Goal: Task Accomplishment & Management: Complete application form

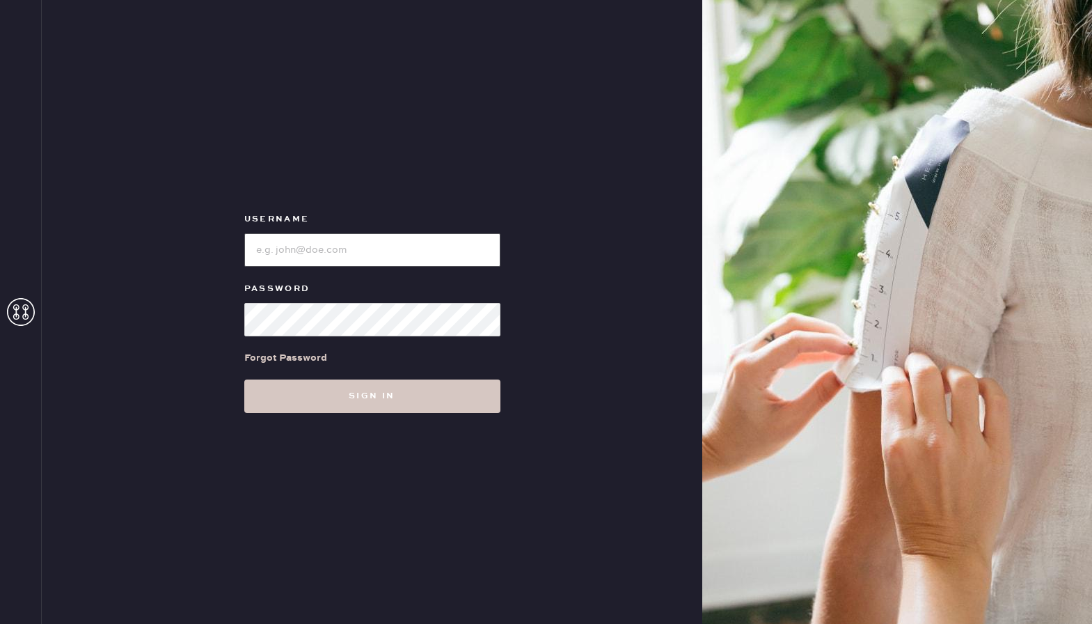
click at [363, 249] on input "loginName" at bounding box center [372, 249] width 256 height 33
paste input "reformationshorthills"
type input "reformationshorthills"
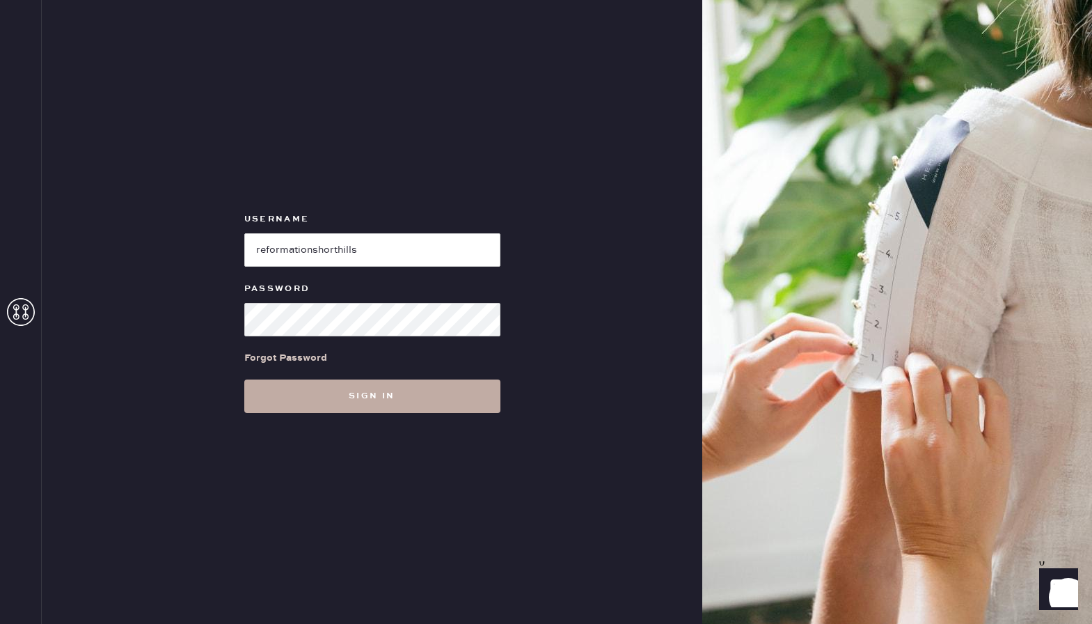
click at [334, 390] on button "Sign in" at bounding box center [372, 395] width 256 height 33
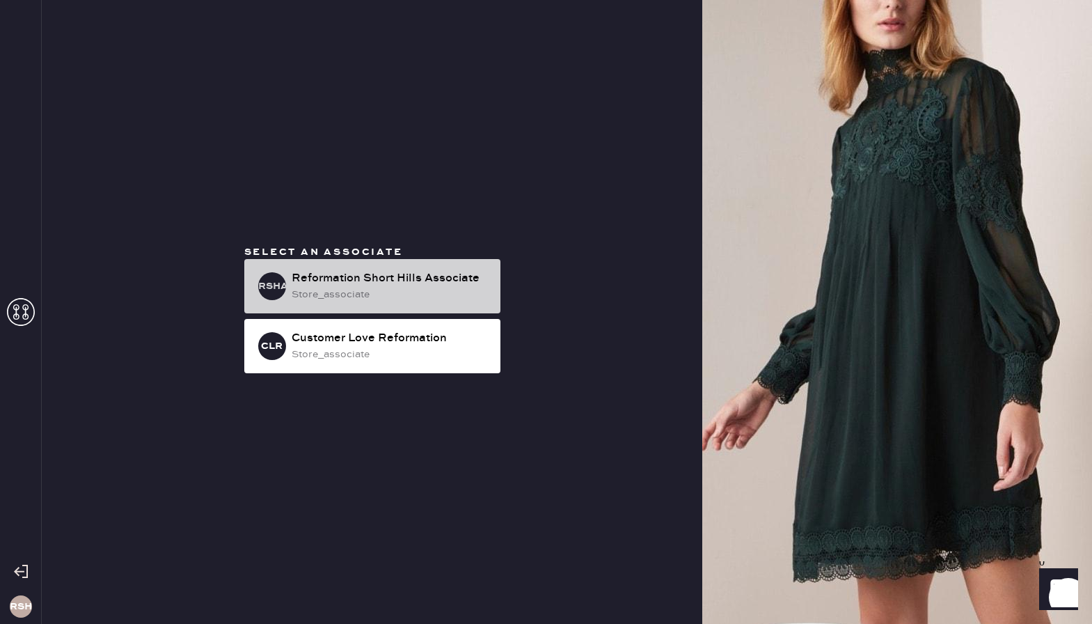
click at [358, 283] on div "Reformation Short Hills Associate" at bounding box center [391, 278] width 198 height 17
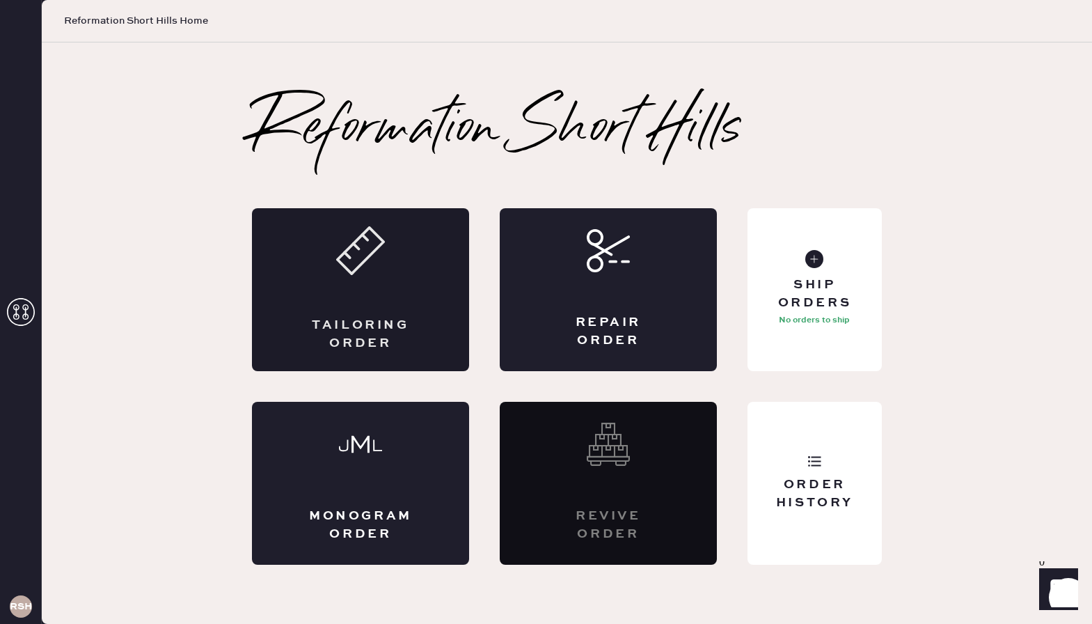
click at [362, 278] on div "Tailoring Order" at bounding box center [360, 289] width 217 height 163
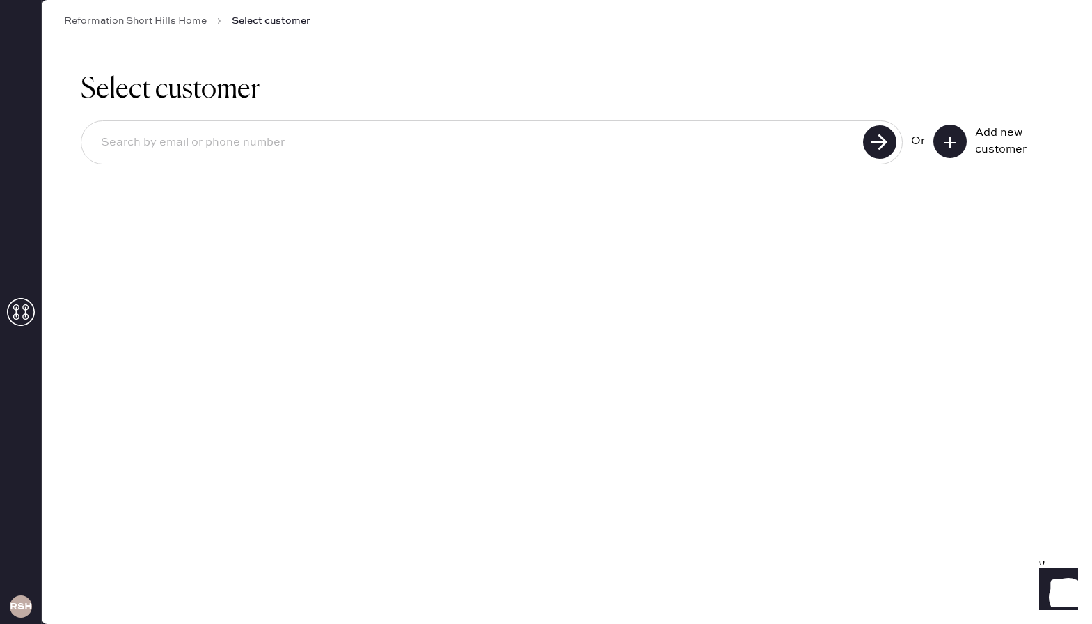
click at [192, 138] on input at bounding box center [474, 143] width 769 height 32
type input "7348370842"
click at [881, 148] on use at bounding box center [879, 141] width 33 height 33
click at [950, 136] on icon at bounding box center [950, 143] width 14 height 14
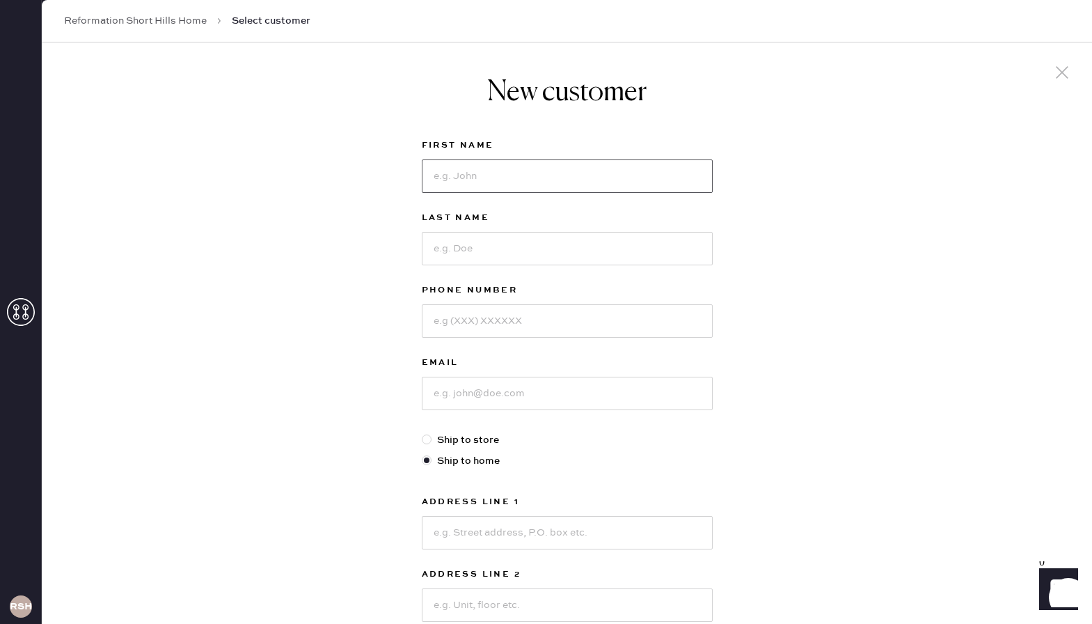
click at [477, 189] on input at bounding box center [567, 175] width 291 height 33
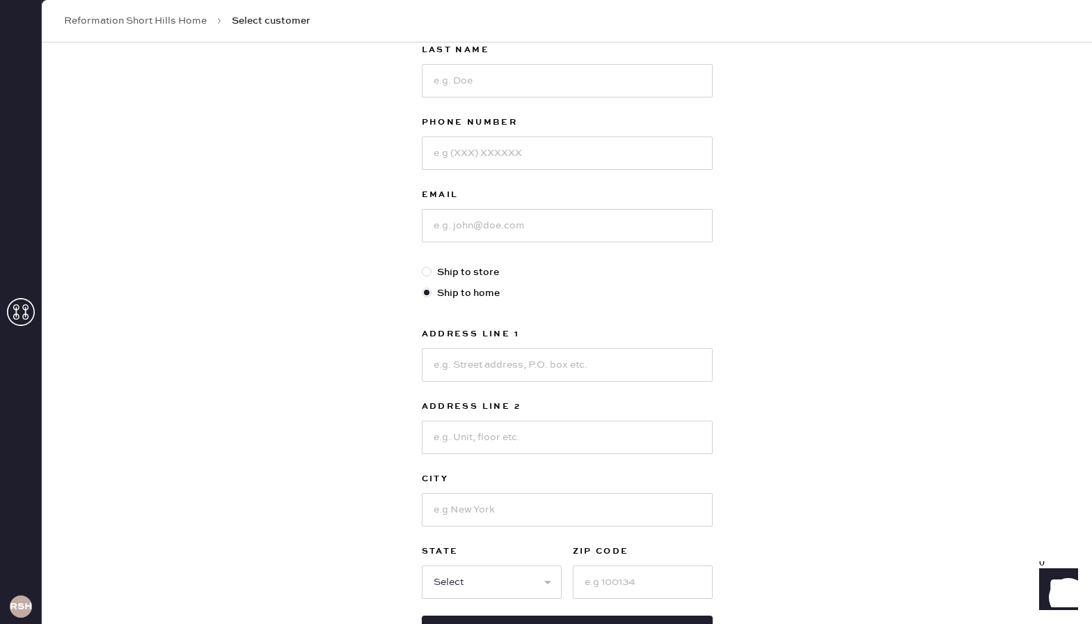
scroll to position [172, 0]
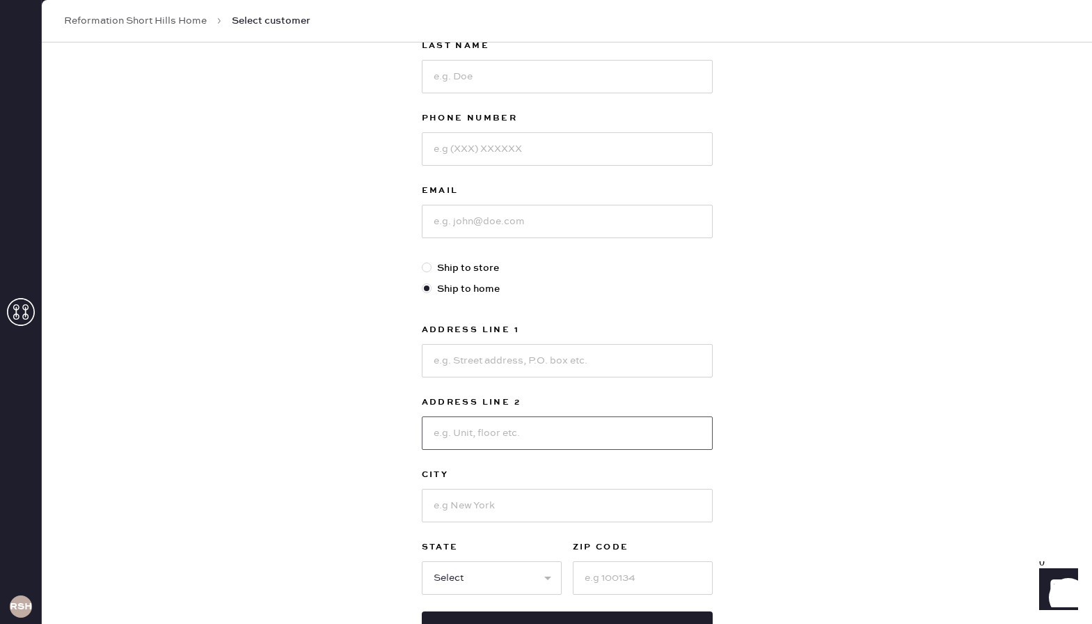
click at [476, 443] on input at bounding box center [567, 432] width 291 height 33
click at [473, 351] on input at bounding box center [567, 360] width 291 height 33
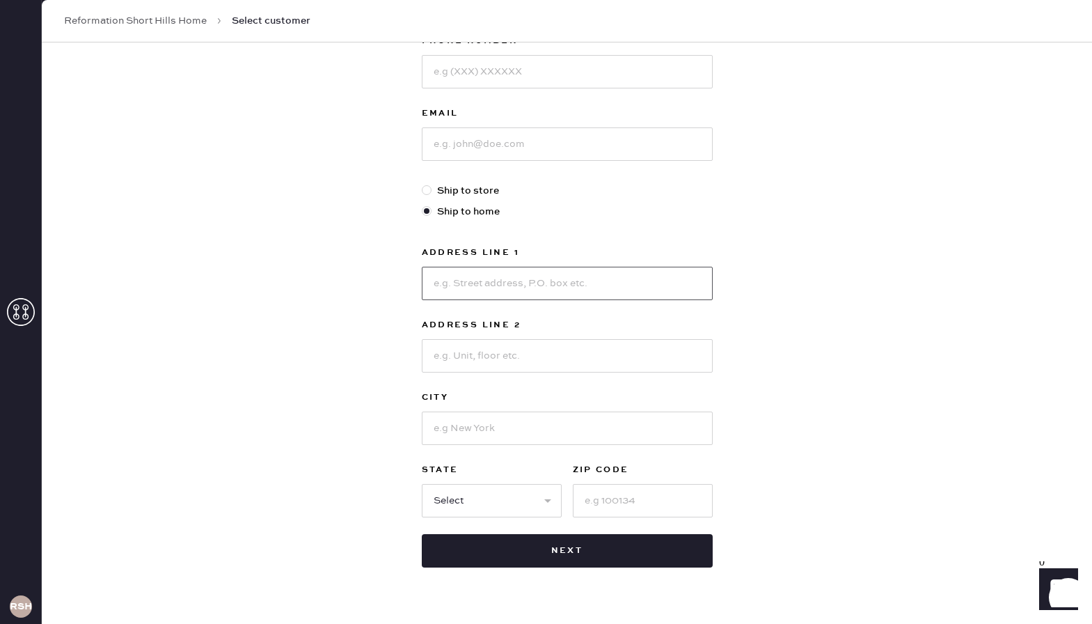
scroll to position [253, 0]
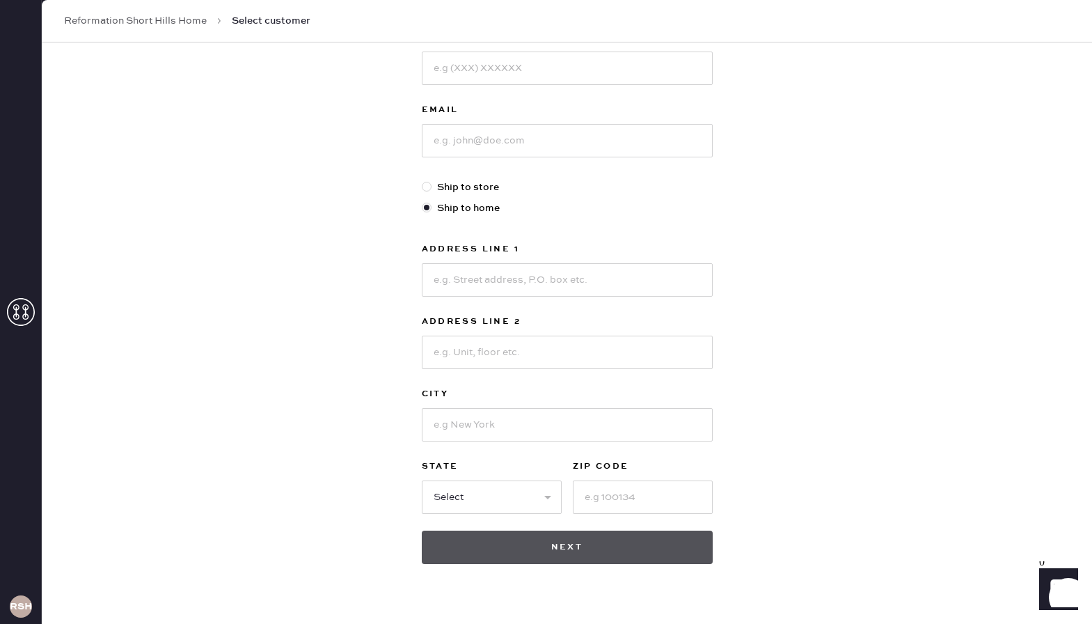
click at [556, 549] on button "Next" at bounding box center [567, 547] width 291 height 33
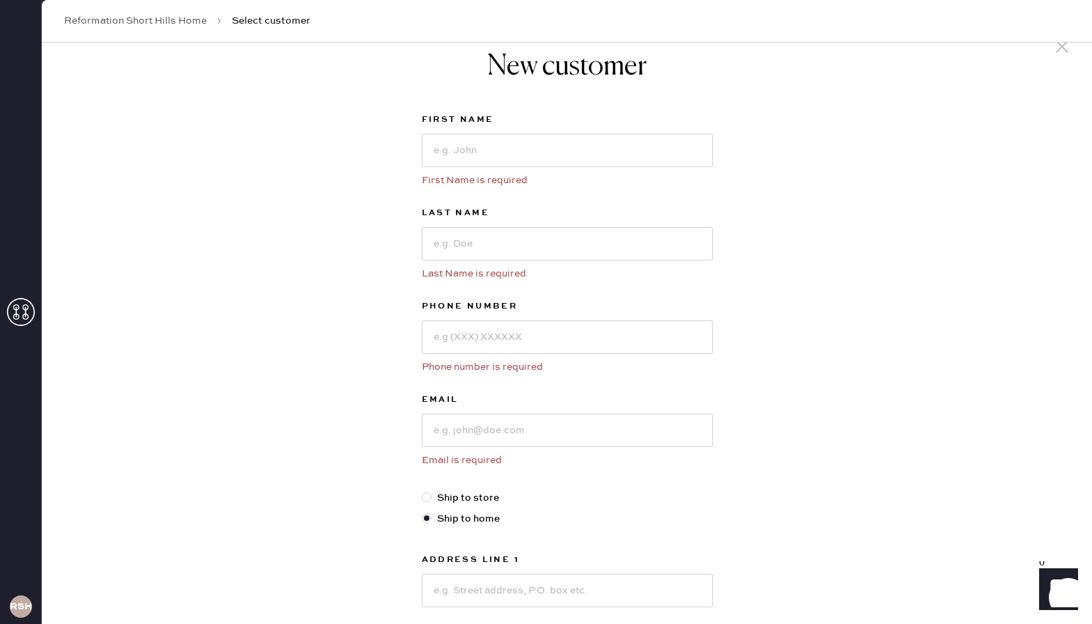
scroll to position [24, 0]
click at [448, 150] on input at bounding box center [567, 152] width 291 height 33
type input "bridget"
click at [458, 237] on input at bounding box center [567, 245] width 291 height 33
type input "banner"
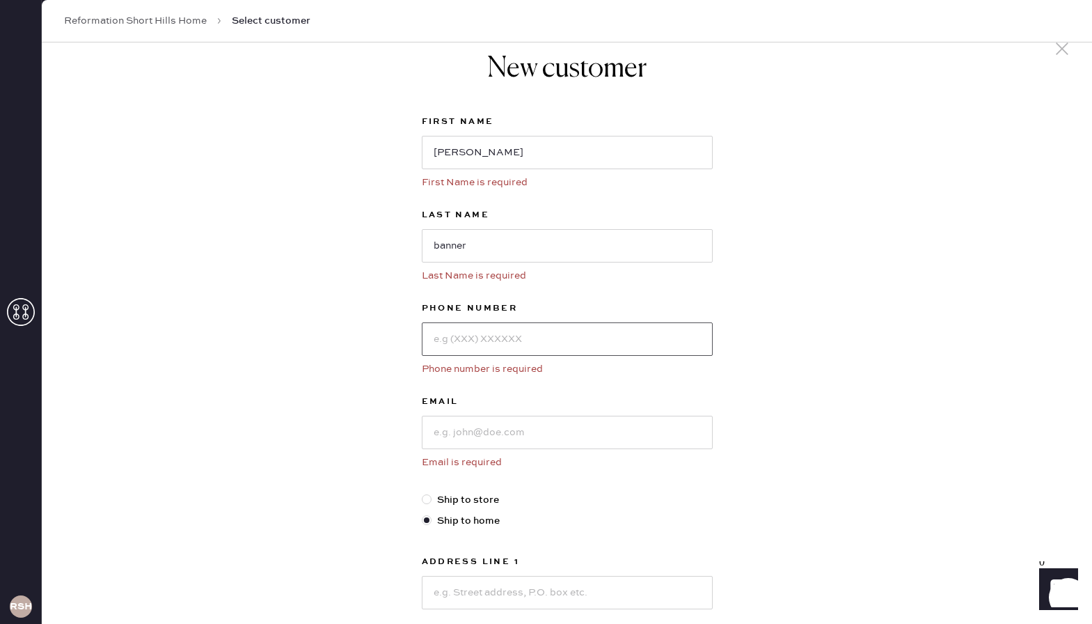
click at [451, 345] on input at bounding box center [567, 338] width 291 height 33
type input "7348370842"
click at [474, 430] on input at bounding box center [567, 432] width 291 height 33
type input "b.banner26@att.net"
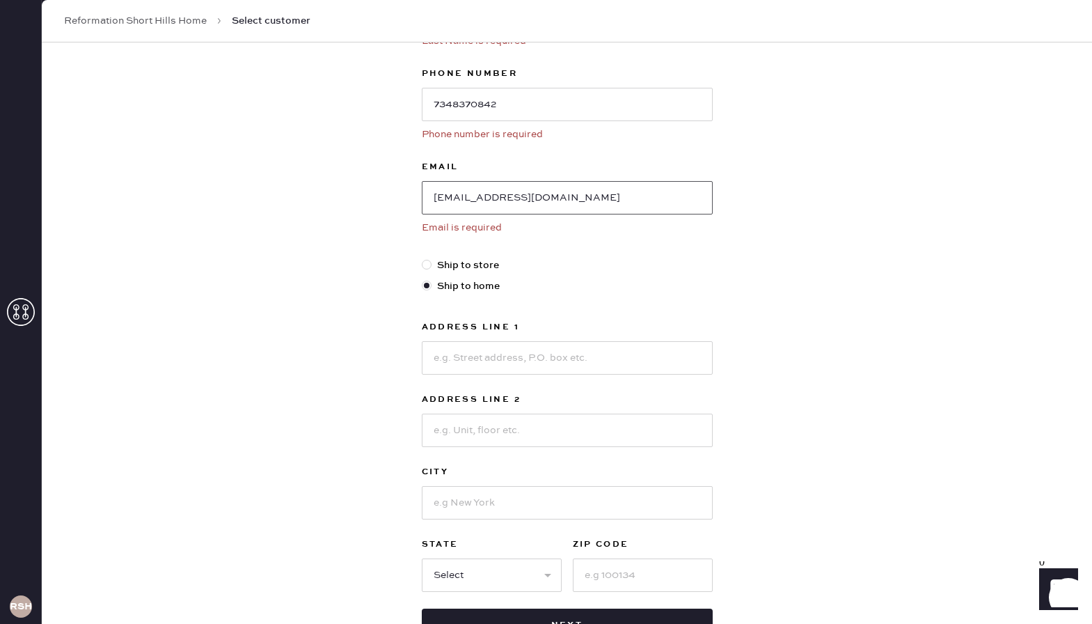
scroll to position [260, 0]
click at [460, 347] on input at bounding box center [567, 356] width 291 height 33
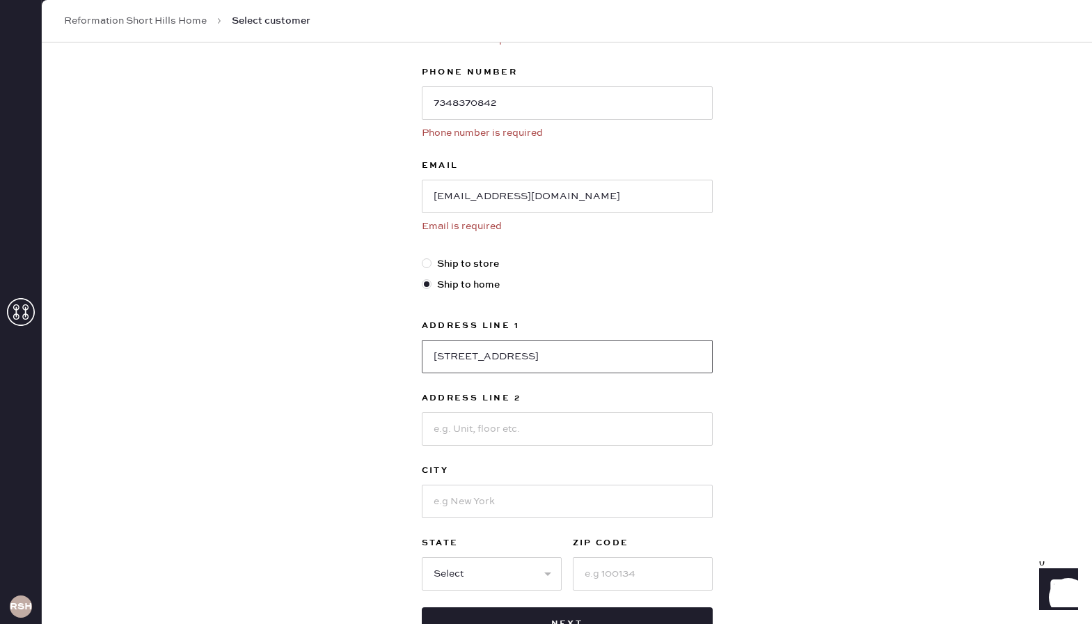
type input "[STREET_ADDRESS]"
click at [468, 421] on input at bounding box center [567, 428] width 291 height 33
click at [451, 496] on input at bounding box center [567, 501] width 291 height 33
type input "t"
type input "royal oak"
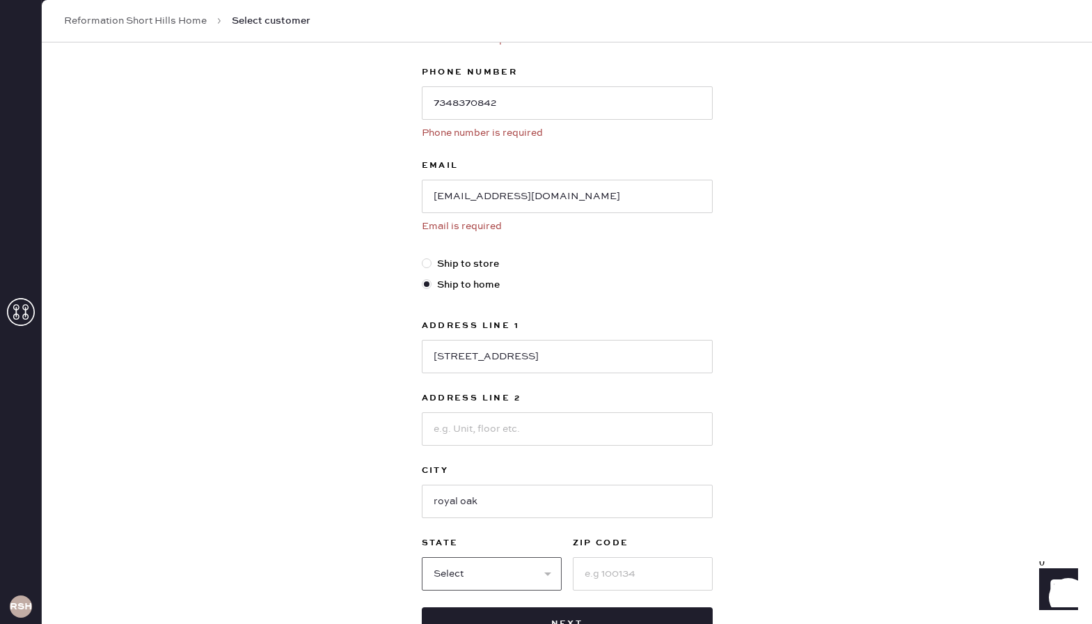
click at [461, 589] on select "Select AK AL AR AZ CA CO CT DC DE FL GA HI IA ID IL IN KS KY LA MA MD ME MI MN …" at bounding box center [492, 573] width 140 height 33
select select "MI"
click at [620, 574] on input at bounding box center [643, 573] width 140 height 33
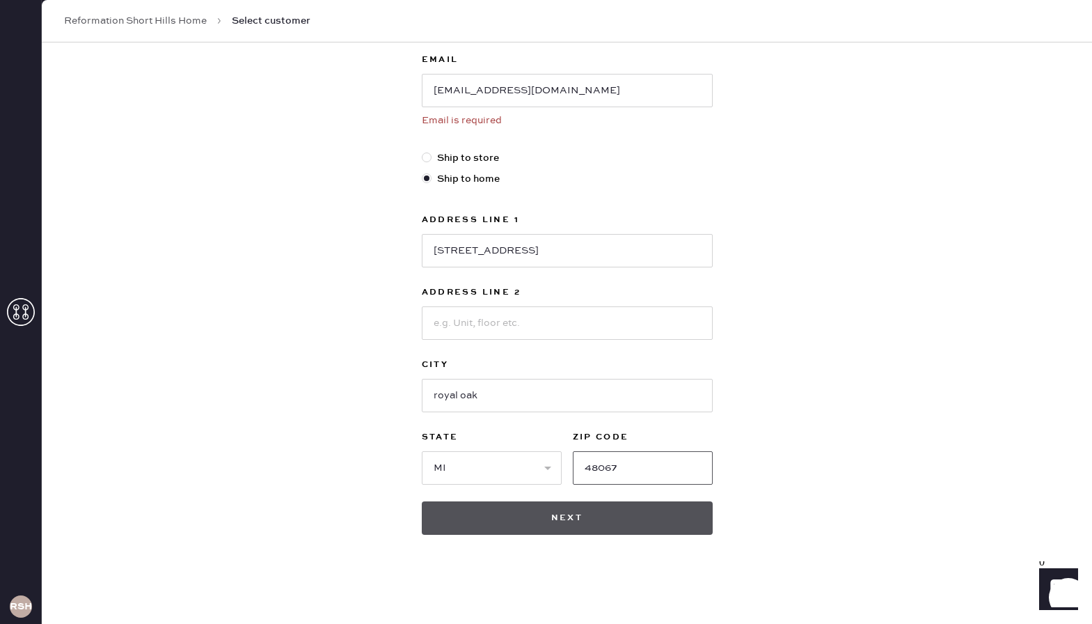
type input "48067"
click at [578, 513] on button "Next" at bounding box center [567, 517] width 291 height 33
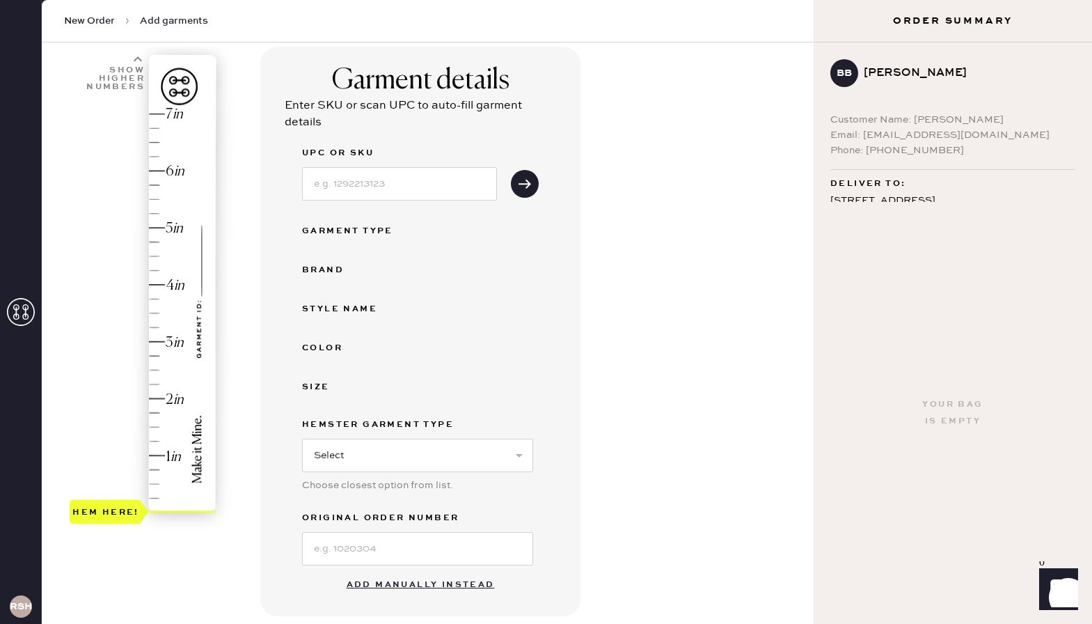
scroll to position [107, 0]
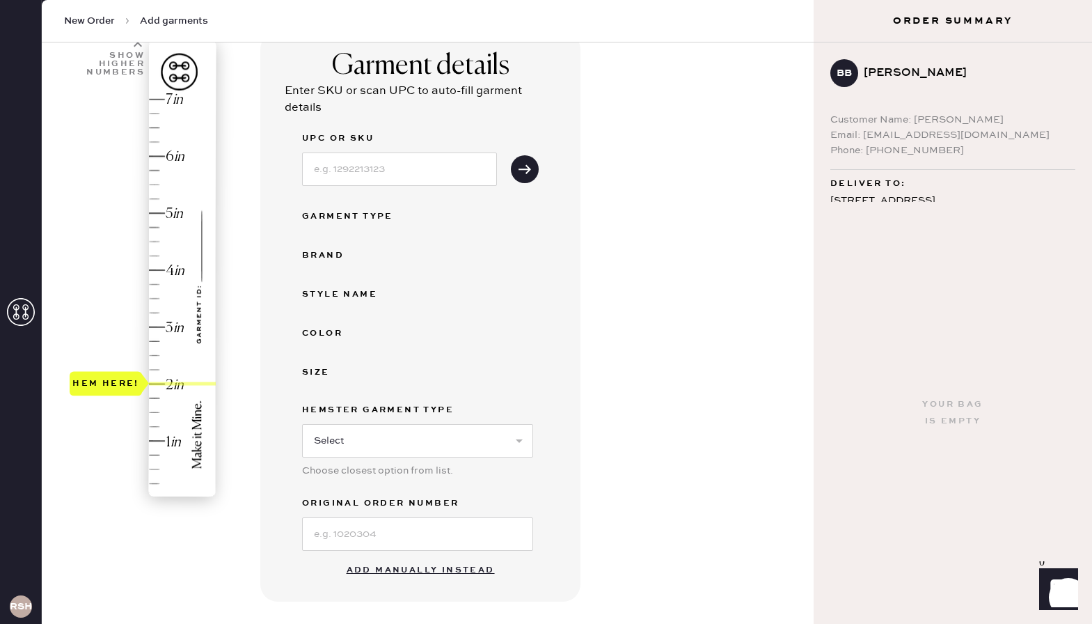
drag, startPoint x: 123, startPoint y: 496, endPoint x: 108, endPoint y: 391, distance: 106.1
click at [108, 391] on div "Hem here!" at bounding box center [106, 383] width 72 height 24
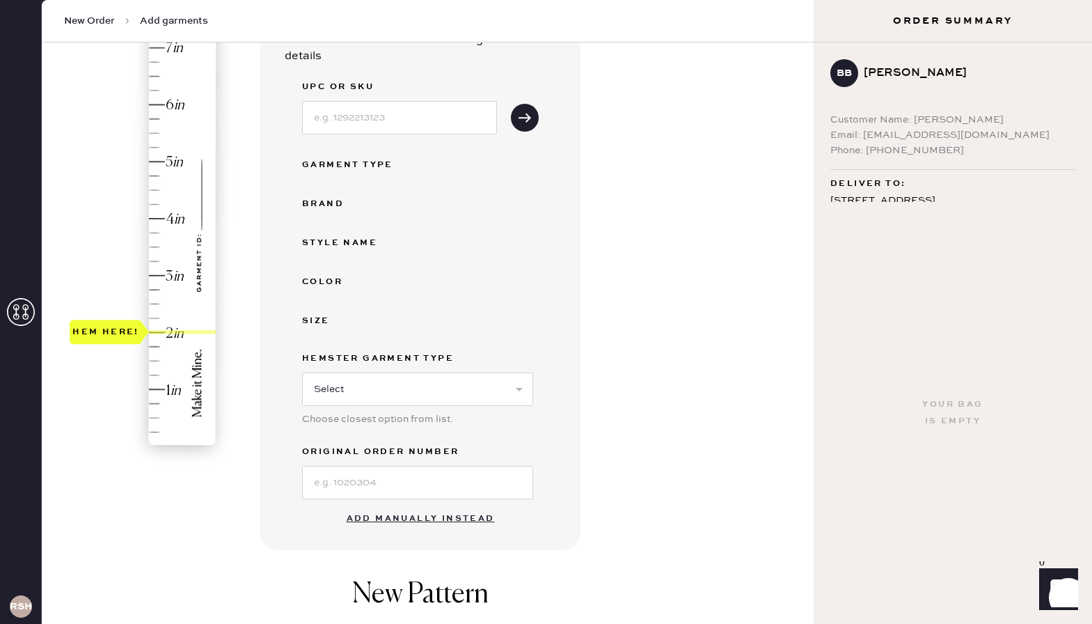
scroll to position [161, 0]
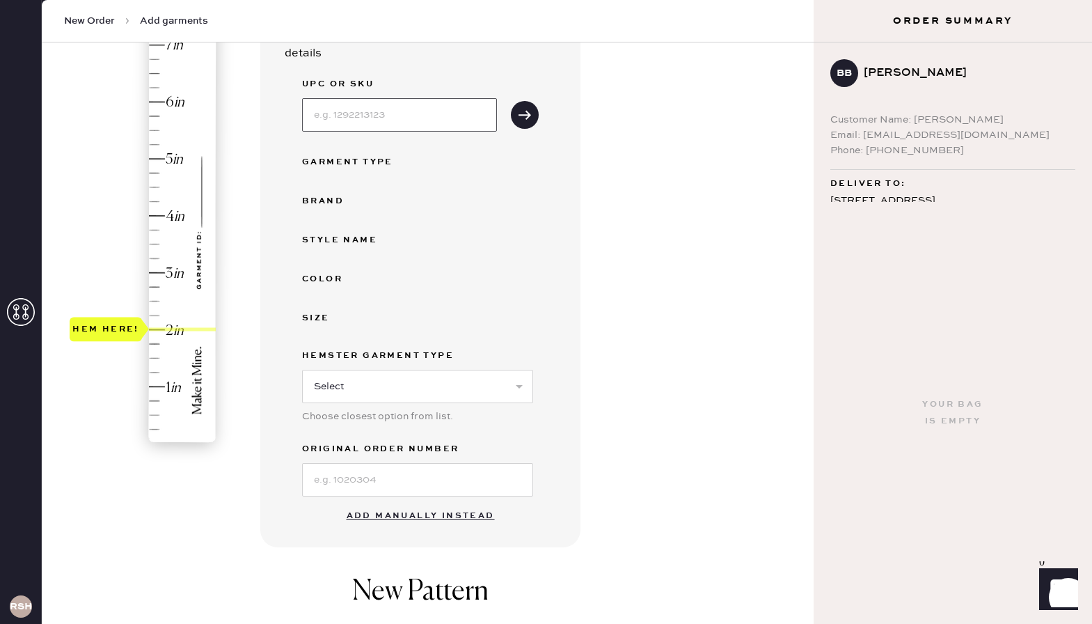
click at [376, 118] on input at bounding box center [399, 114] width 195 height 33
click at [393, 512] on button "Add manually instead" at bounding box center [420, 516] width 165 height 28
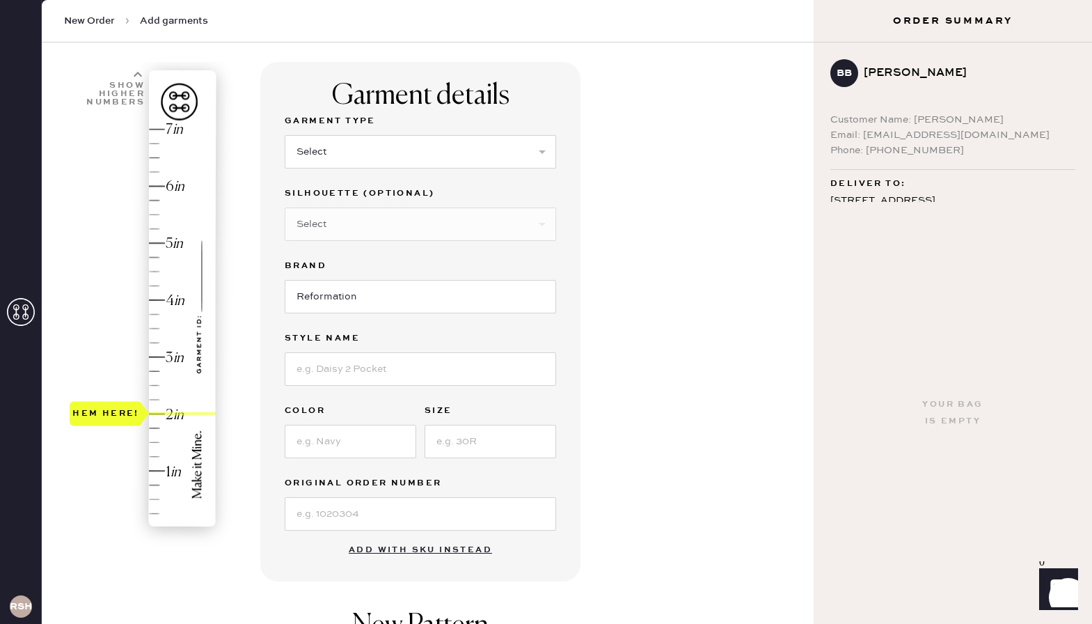
scroll to position [74, 0]
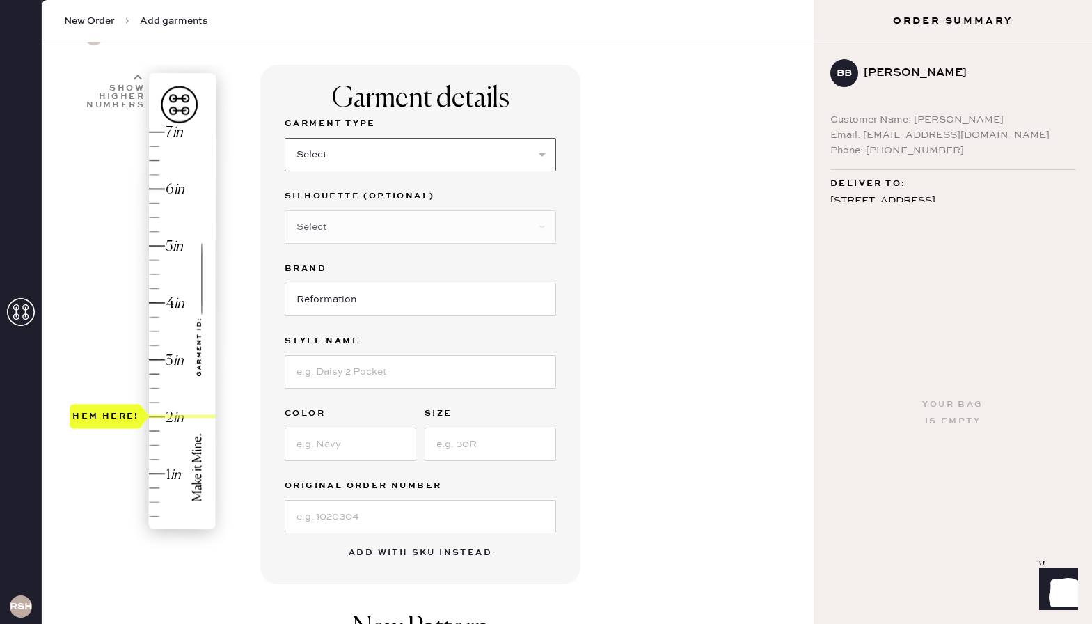
click at [355, 164] on select "Select Basic Skirt Jeans Leggings Pants Shorts Basic Sleeved Dress Basic Sleeve…" at bounding box center [421, 154] width 272 height 33
select select "2"
click at [331, 221] on select "Select Shorts Cropped Flare Boot Cut Straight Skinny Other" at bounding box center [421, 226] width 272 height 33
select select "5"
click at [297, 379] on input at bounding box center [421, 371] width 272 height 33
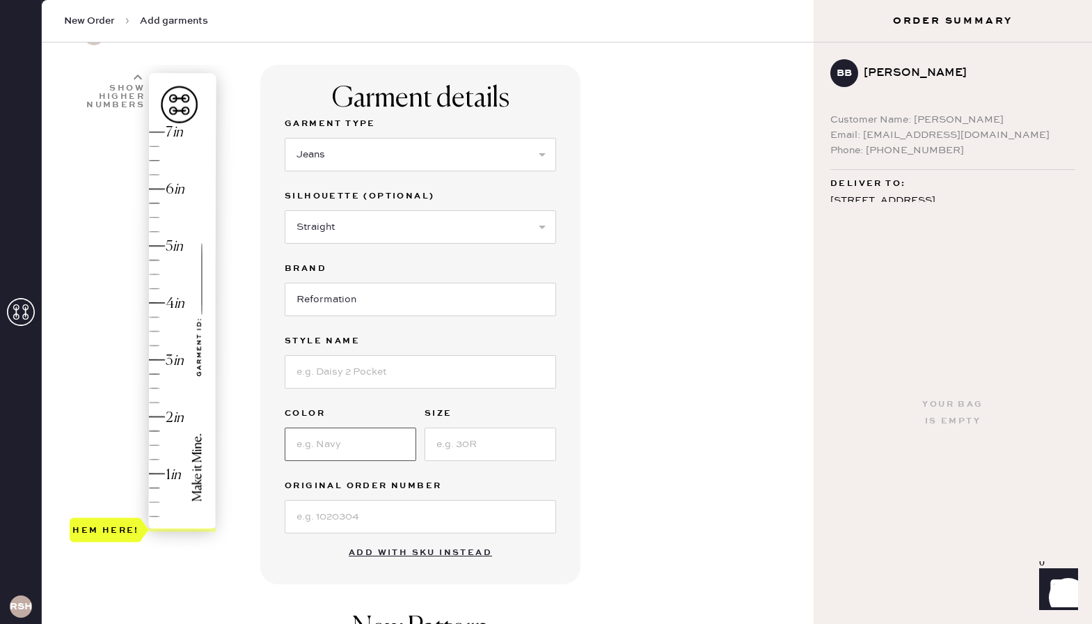
click at [295, 445] on input at bounding box center [351, 443] width 132 height 33
click at [466, 450] on input at bounding box center [491, 443] width 132 height 33
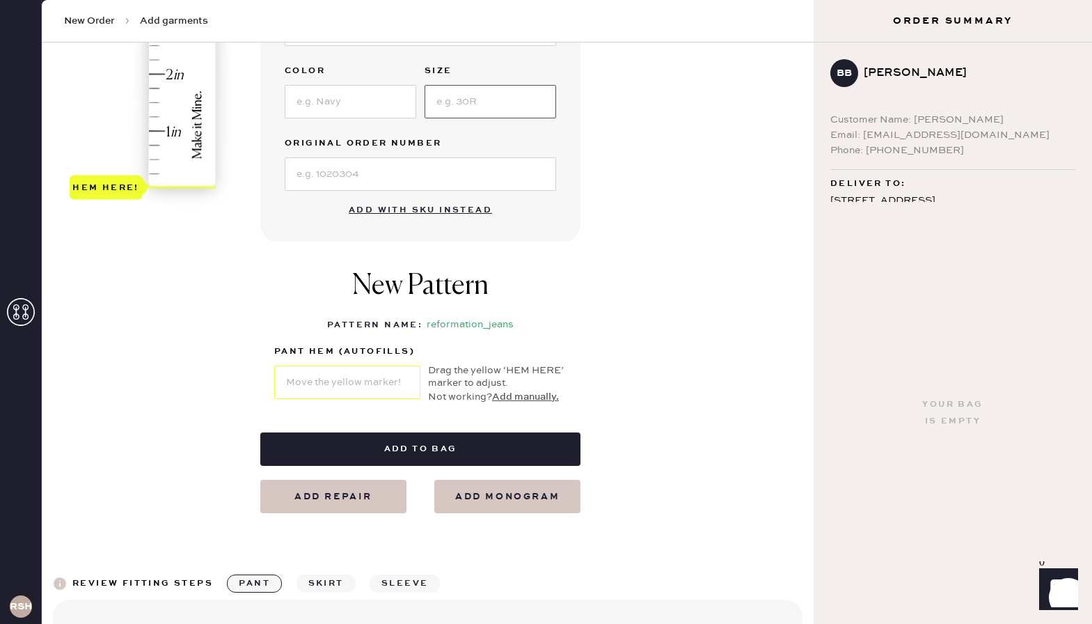
scroll to position [458, 0]
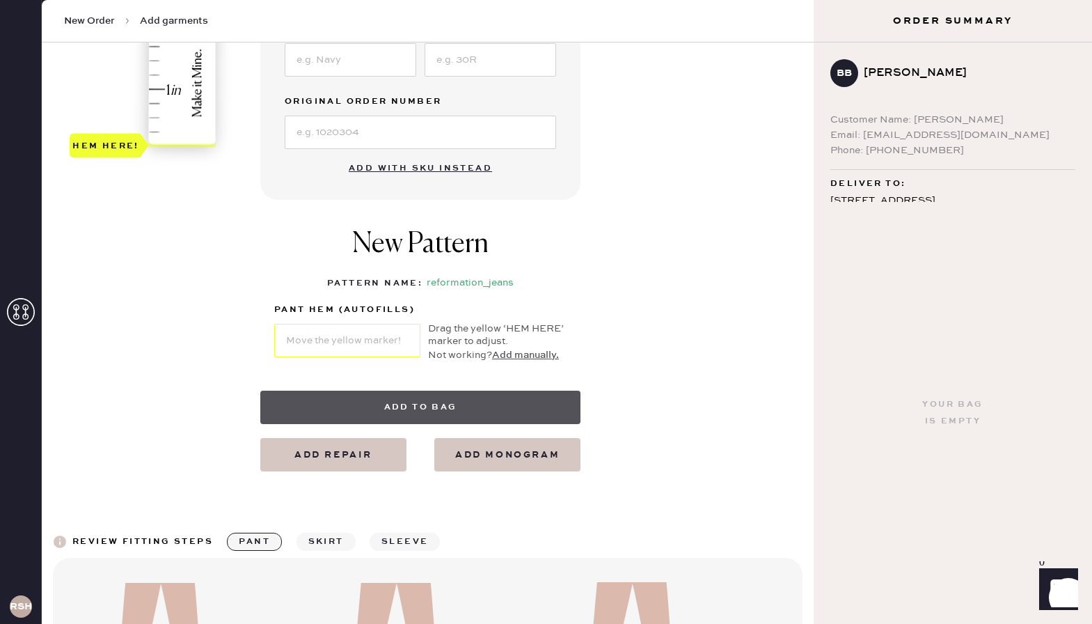
click at [413, 409] on button "Add to bag" at bounding box center [420, 407] width 320 height 33
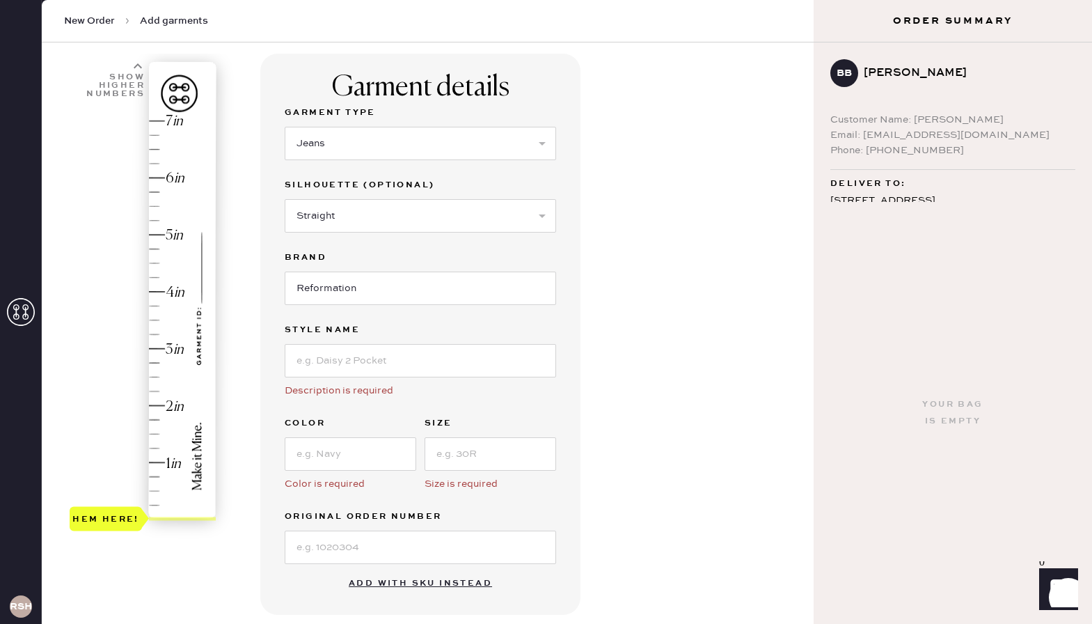
scroll to position [84, 0]
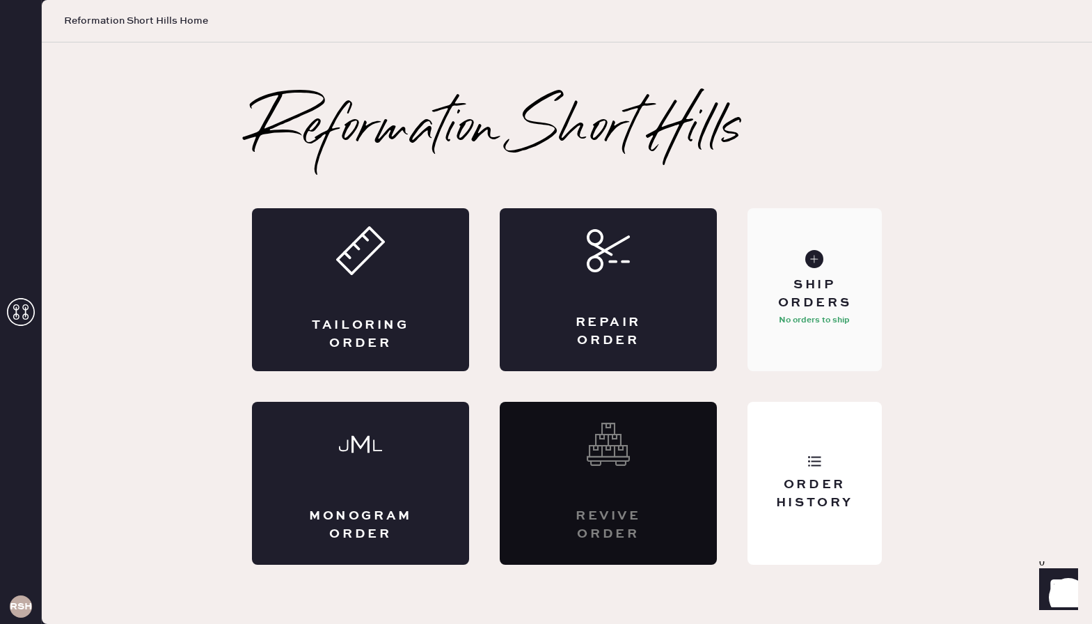
click at [817, 287] on div "Ship Orders" at bounding box center [815, 293] width 112 height 35
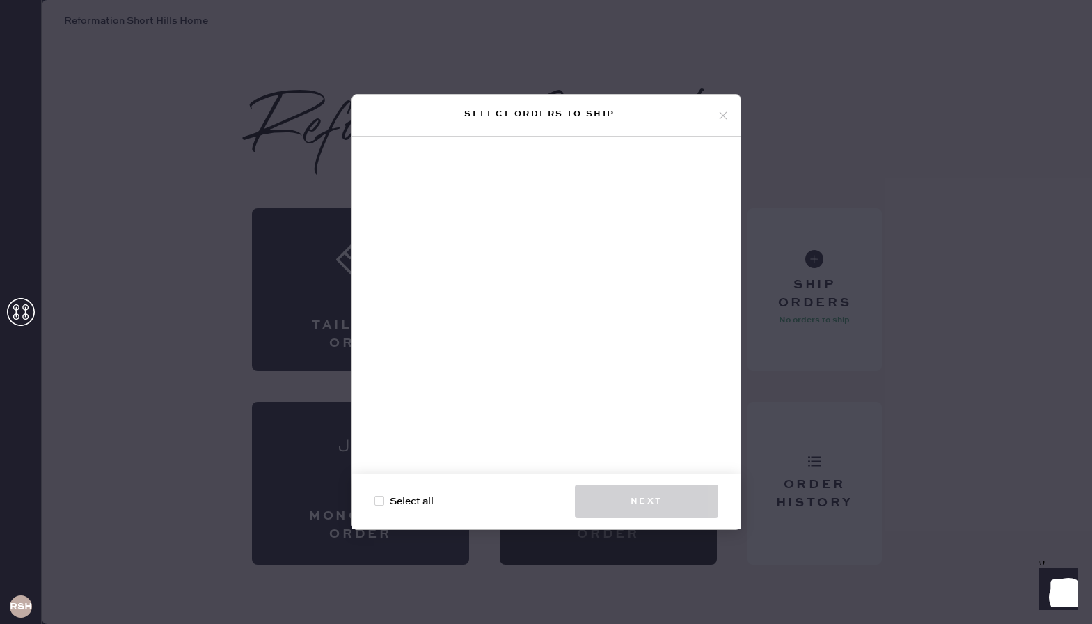
click at [803, 171] on div "Select orders to ship Select all Next" at bounding box center [546, 312] width 1092 height 624
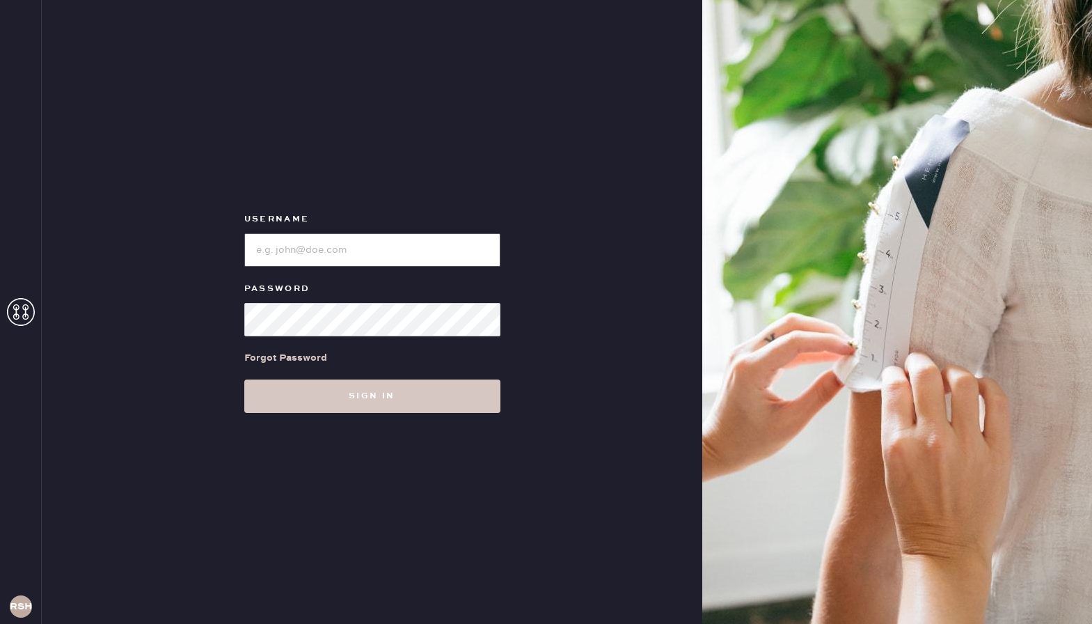
click at [317, 248] on input "loginName" at bounding box center [372, 249] width 256 height 33
type input "reformationshorthills"
click at [244, 379] on button "Sign in" at bounding box center [372, 395] width 256 height 33
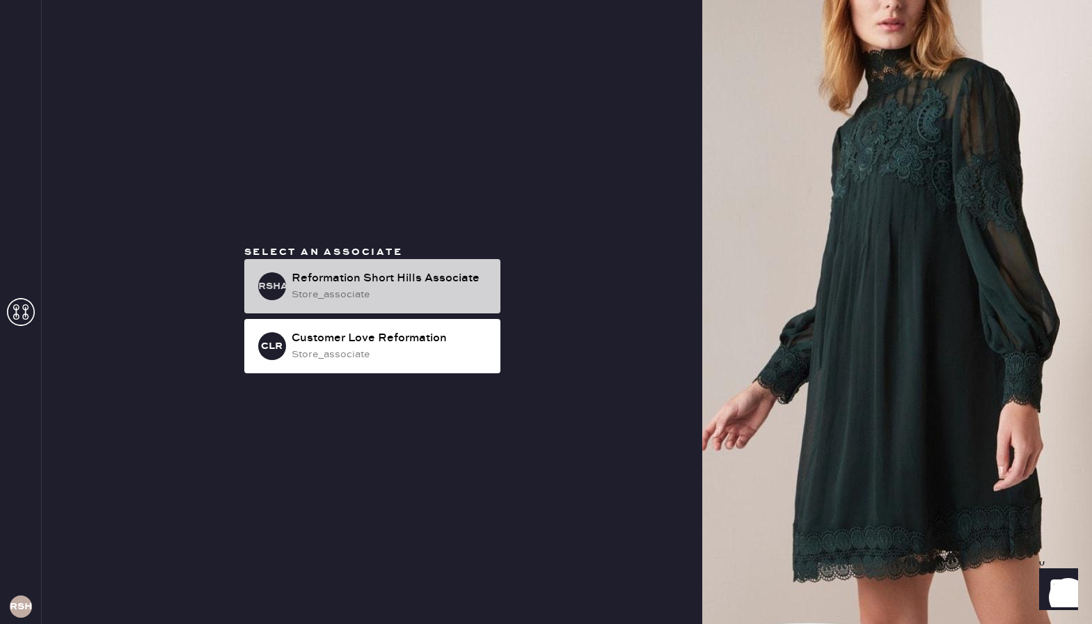
click at [398, 281] on div "Reformation Short Hills Associate" at bounding box center [391, 278] width 198 height 17
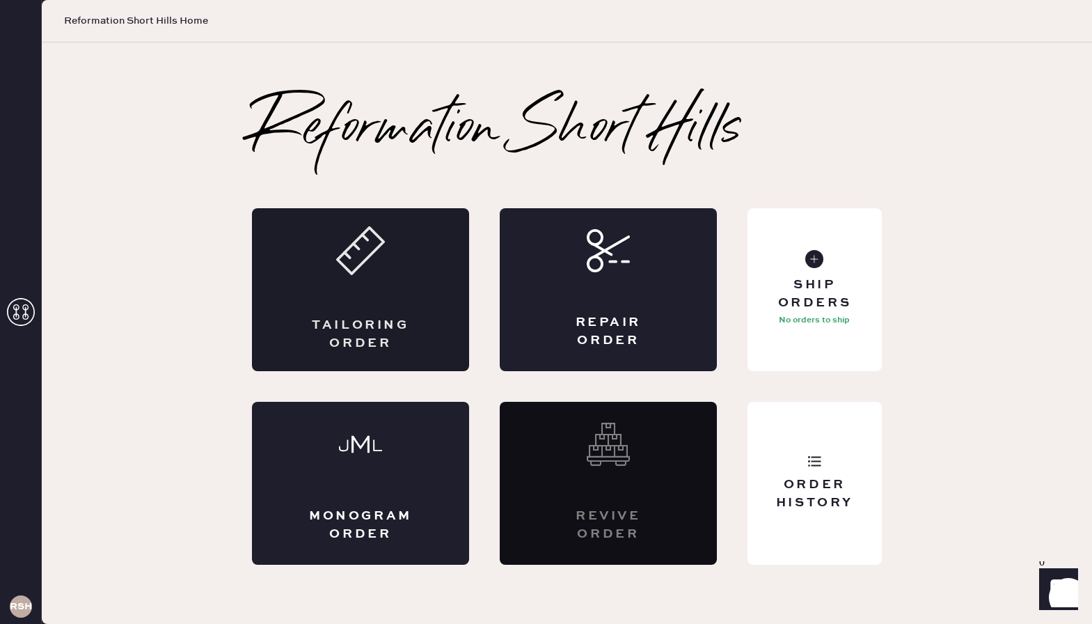
click at [347, 282] on div "Tailoring Order" at bounding box center [360, 289] width 217 height 163
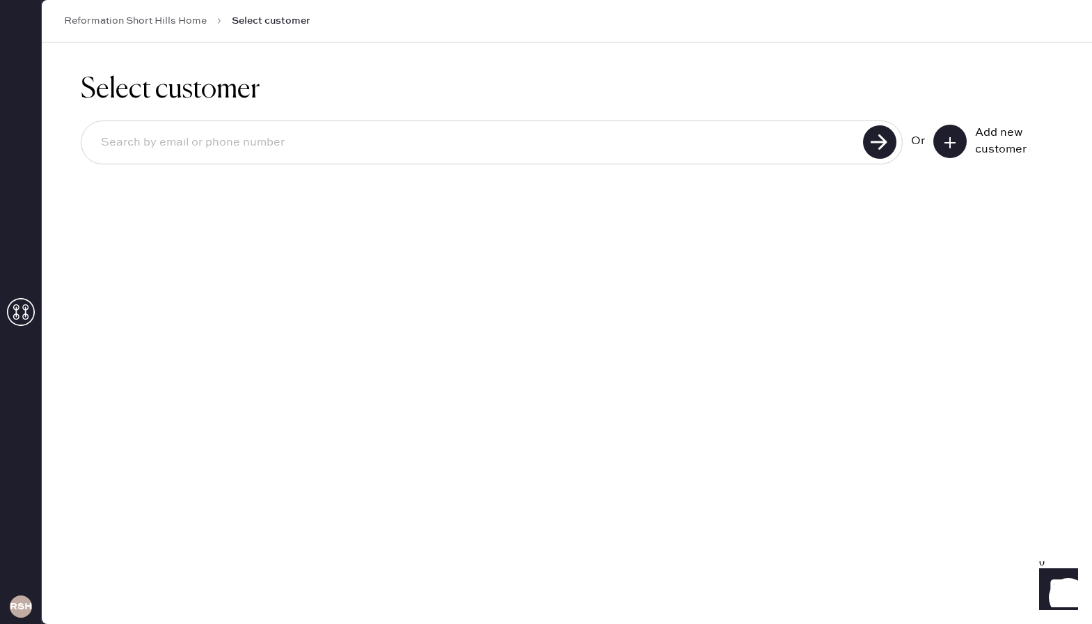
click at [190, 141] on input at bounding box center [474, 143] width 769 height 32
drag, startPoint x: 954, startPoint y: 146, endPoint x: 462, endPoint y: 193, distance: 494.5
click at [462, 193] on div "Select customer Or Add new customer" at bounding box center [567, 126] width 1051 height 169
click at [437, 138] on input at bounding box center [474, 143] width 769 height 32
type input "734"
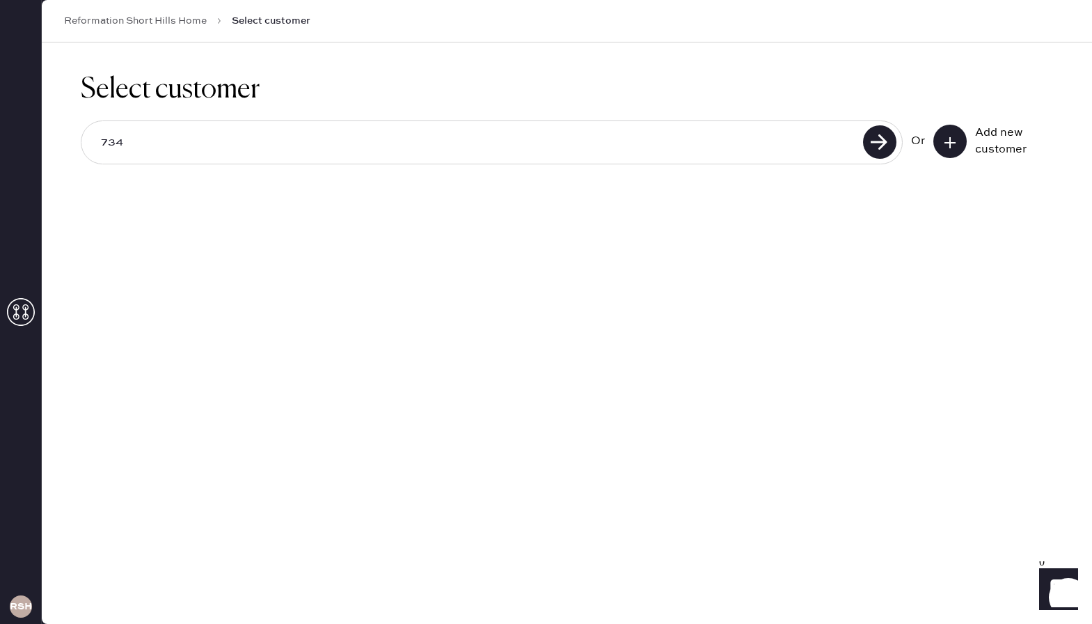
click at [962, 141] on button at bounding box center [950, 141] width 33 height 33
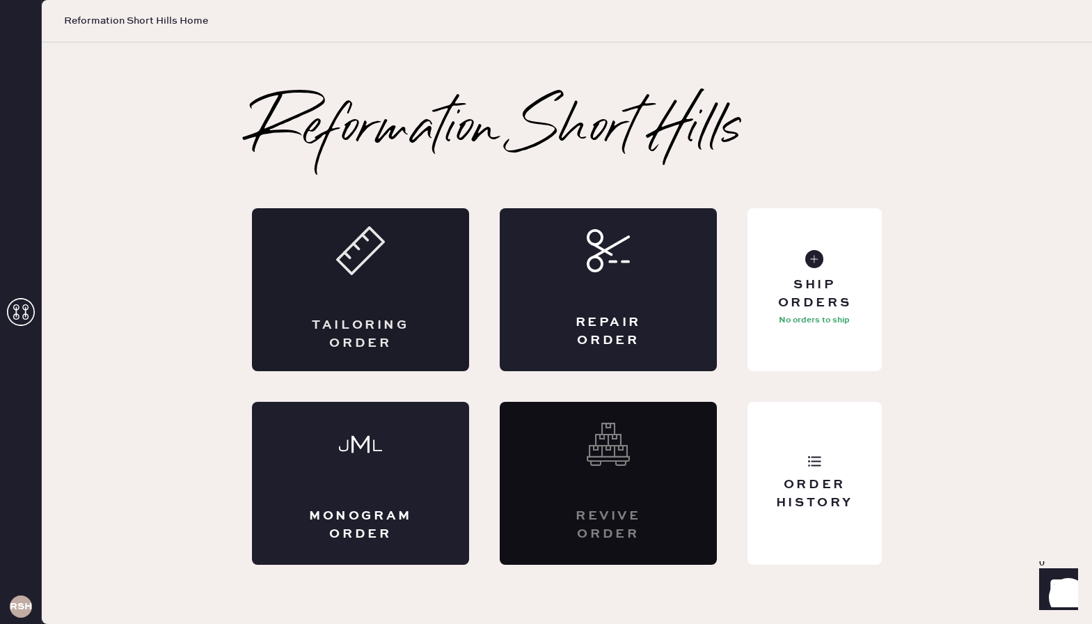
click at [331, 285] on div "Tailoring Order" at bounding box center [360, 289] width 217 height 163
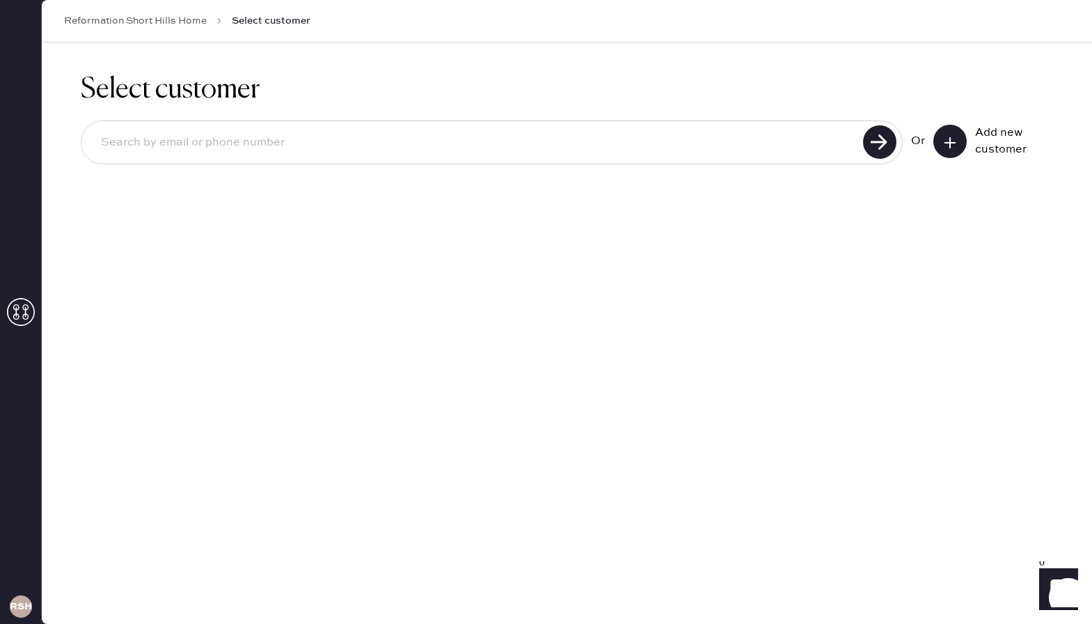
drag, startPoint x: 277, startPoint y: 132, endPoint x: 244, endPoint y: 132, distance: 32.7
click at [273, 132] on input at bounding box center [474, 143] width 769 height 32
type input "7348370842"
click at [895, 136] on use at bounding box center [879, 141] width 33 height 33
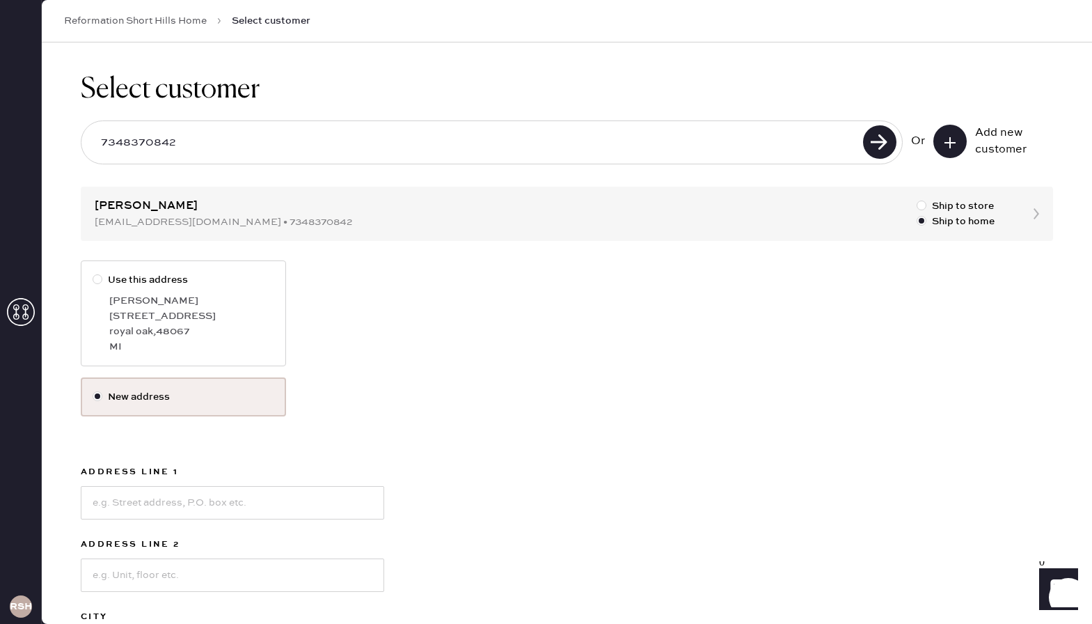
drag, startPoint x: 97, startPoint y: 281, endPoint x: 97, endPoint y: 269, distance: 11.8
click at [97, 278] on div at bounding box center [98, 279] width 10 height 10
click at [93, 273] on input "Use this address" at bounding box center [93, 272] width 1 height 1
radio input "true"
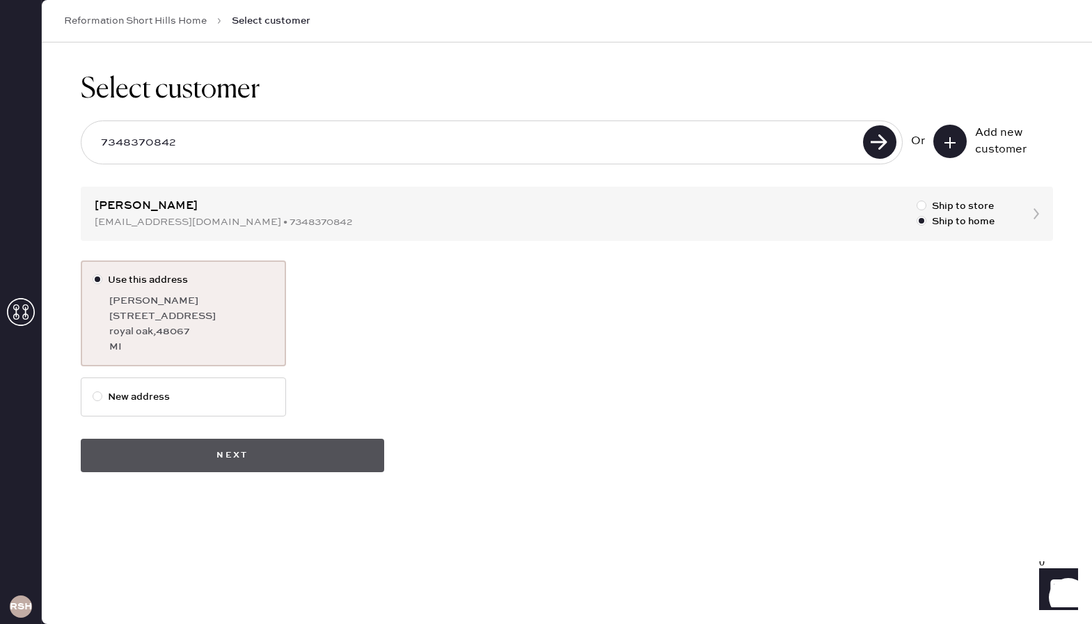
click at [223, 455] on button "Next" at bounding box center [233, 455] width 304 height 33
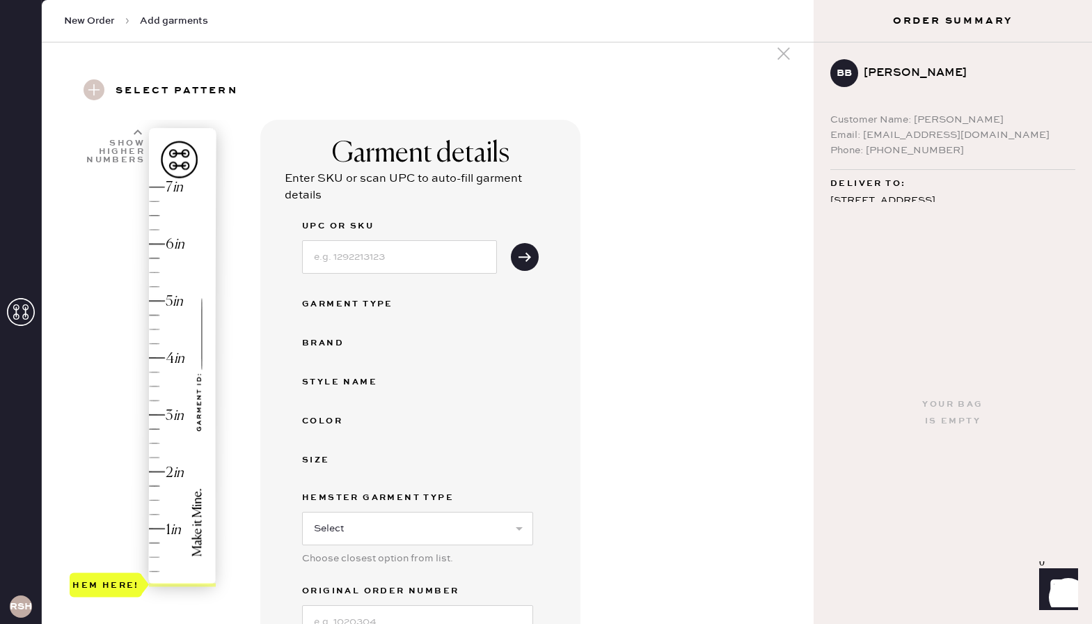
scroll to position [13, 0]
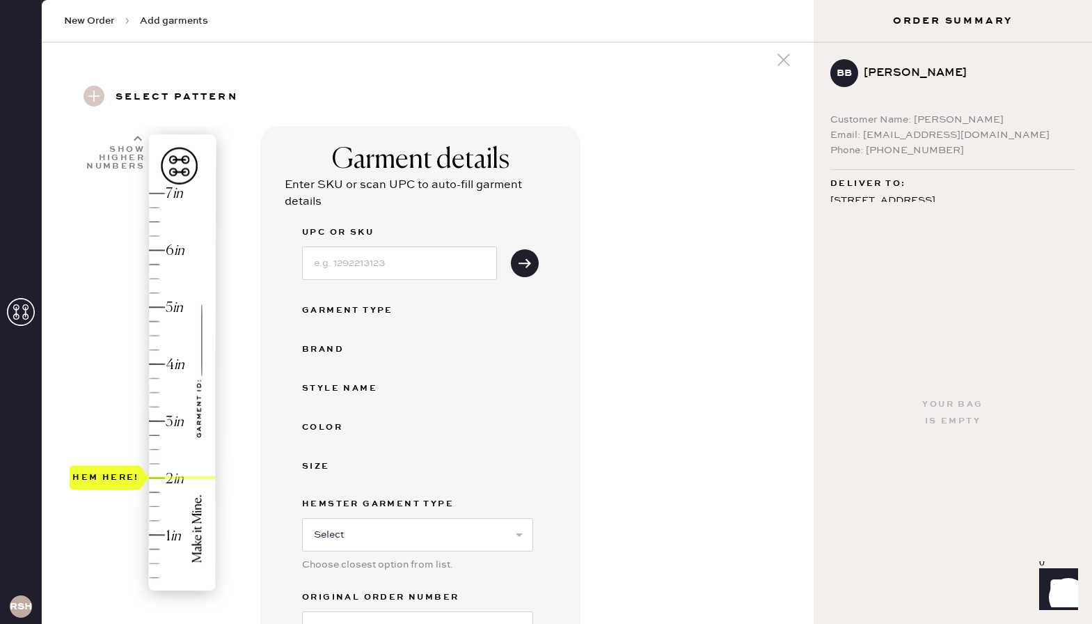
drag, startPoint x: 105, startPoint y: 583, endPoint x: 101, endPoint y: 471, distance: 112.9
click at [101, 471] on div "Hem here!" at bounding box center [105, 477] width 67 height 17
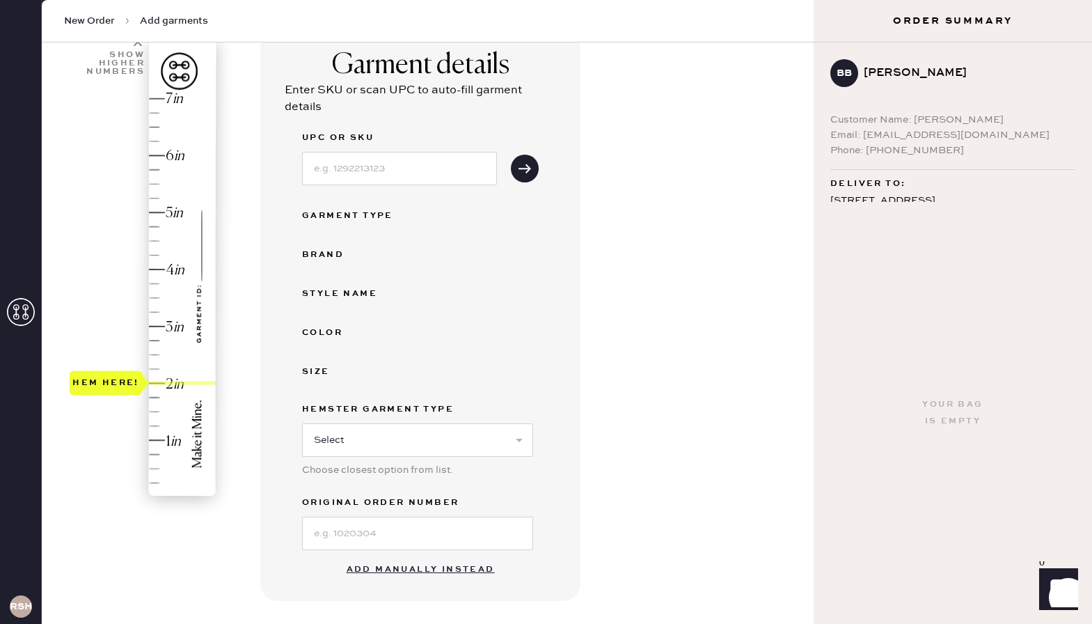
click at [377, 576] on button "Add manually instead" at bounding box center [420, 570] width 165 height 28
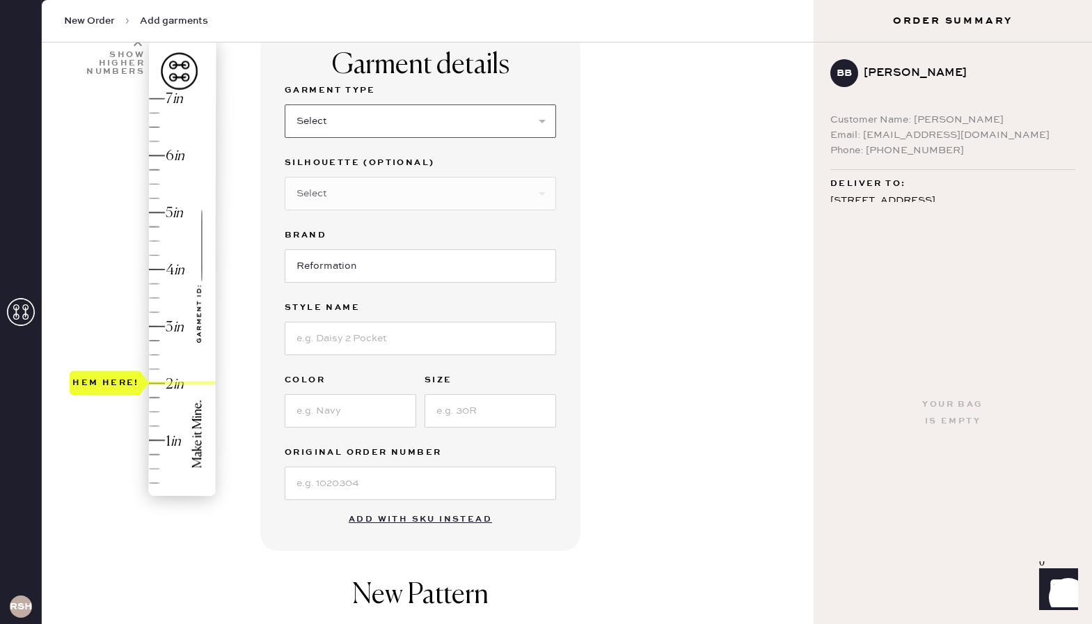
click at [365, 123] on select "Select Basic Skirt Jeans Leggings Pants Shorts Basic Sleeved Dress Basic Sleeve…" at bounding box center [421, 120] width 272 height 33
select select "2"
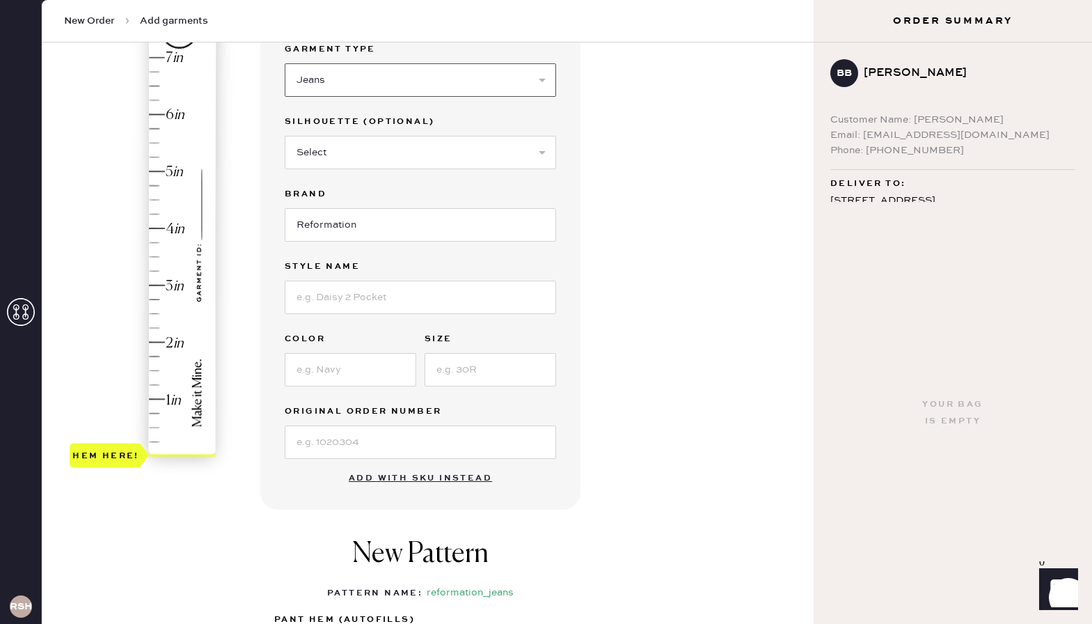
scroll to position [146, 0]
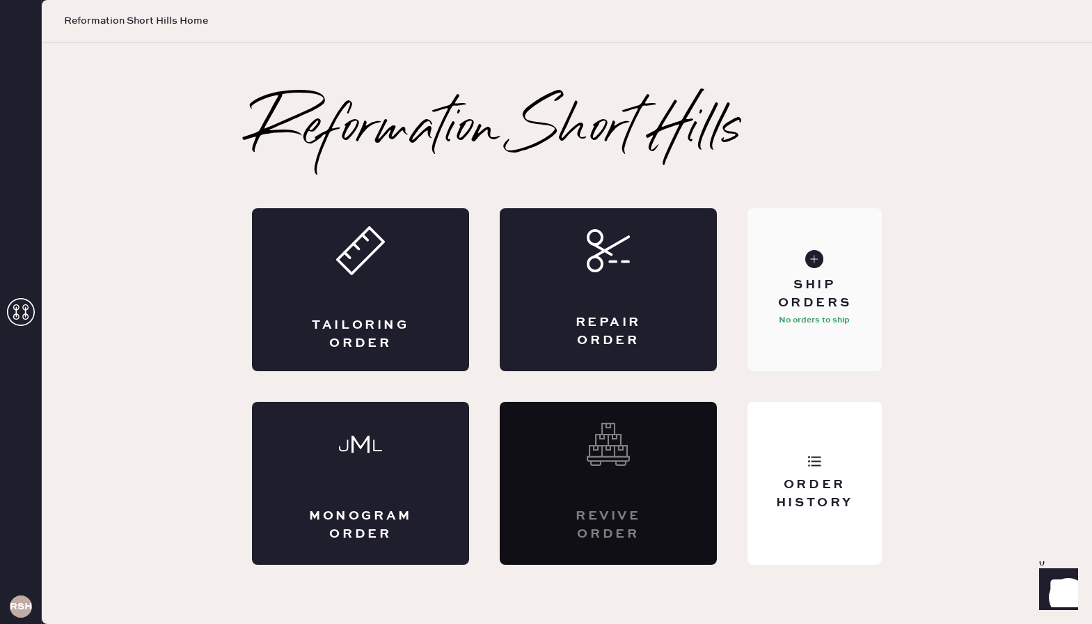
click at [805, 301] on div "Ship Orders" at bounding box center [815, 293] width 112 height 35
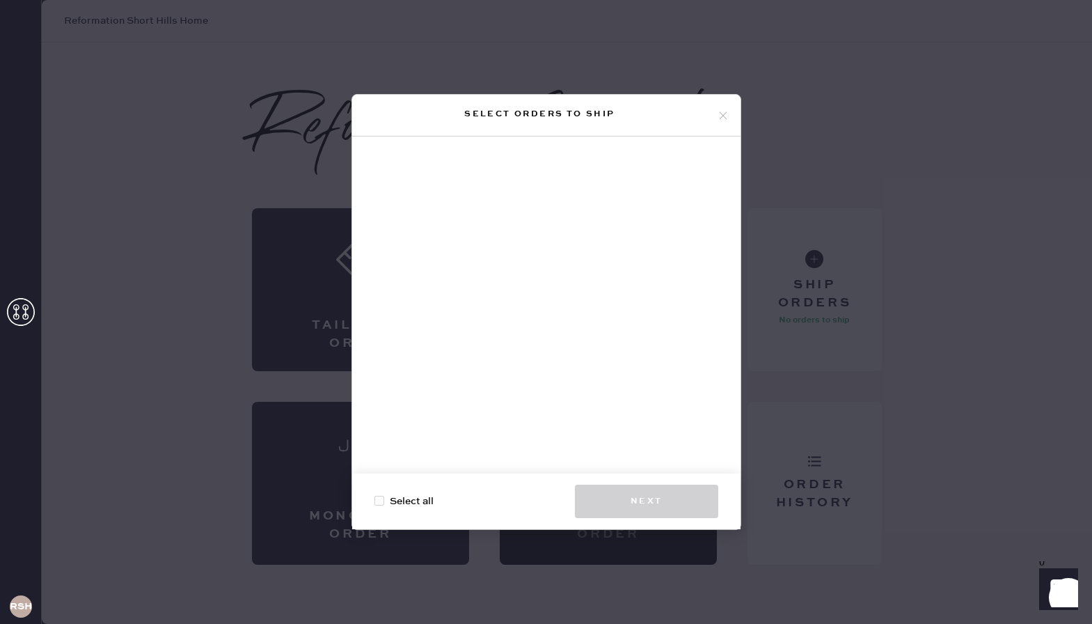
click at [725, 120] on icon at bounding box center [723, 115] width 13 height 13
